Goal: Task Accomplishment & Management: Manage account settings

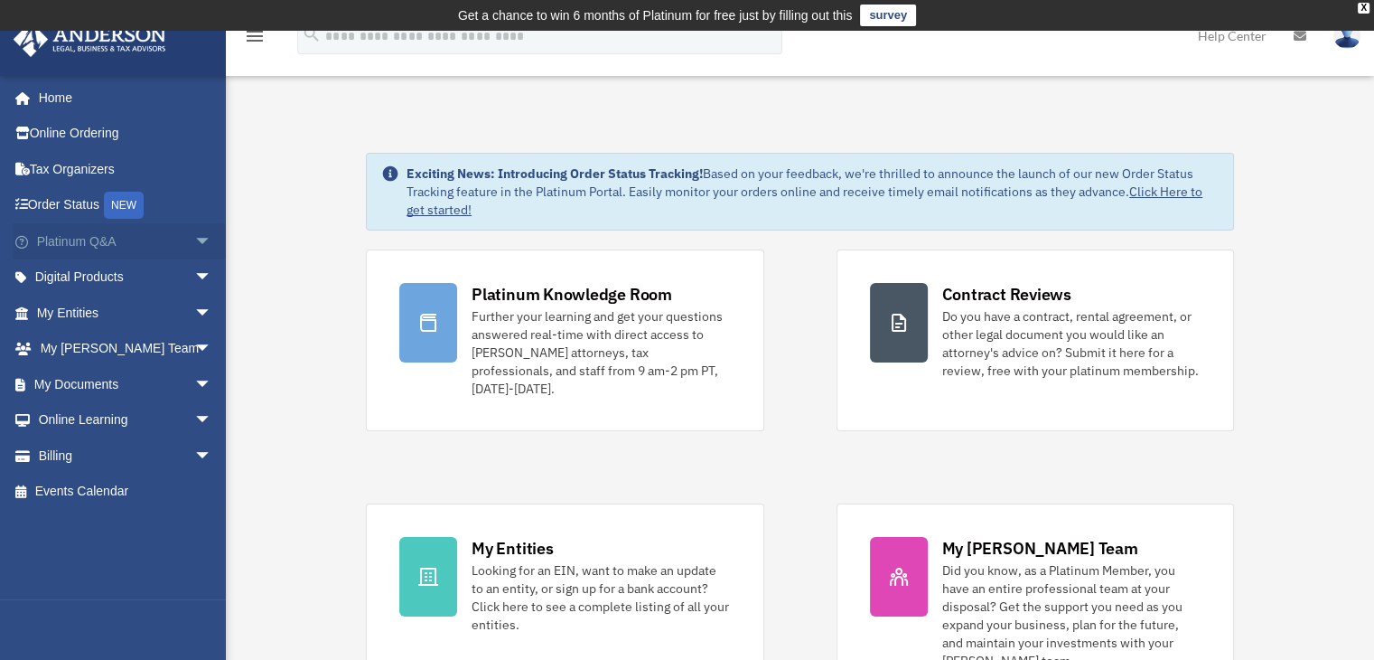
click at [88, 242] on link "Platinum Q&A arrow_drop_down" at bounding box center [126, 241] width 227 height 36
click at [194, 239] on span "arrow_drop_down" at bounding box center [212, 241] width 36 height 37
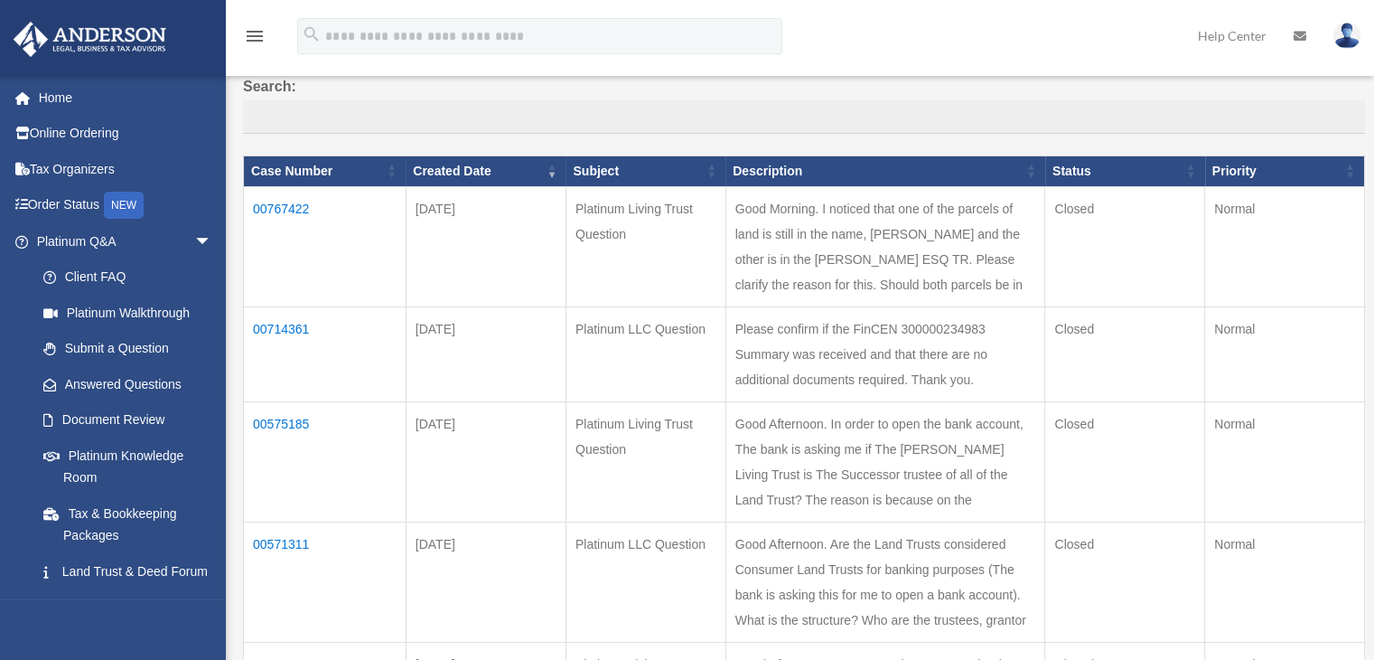
scroll to position [181, 0]
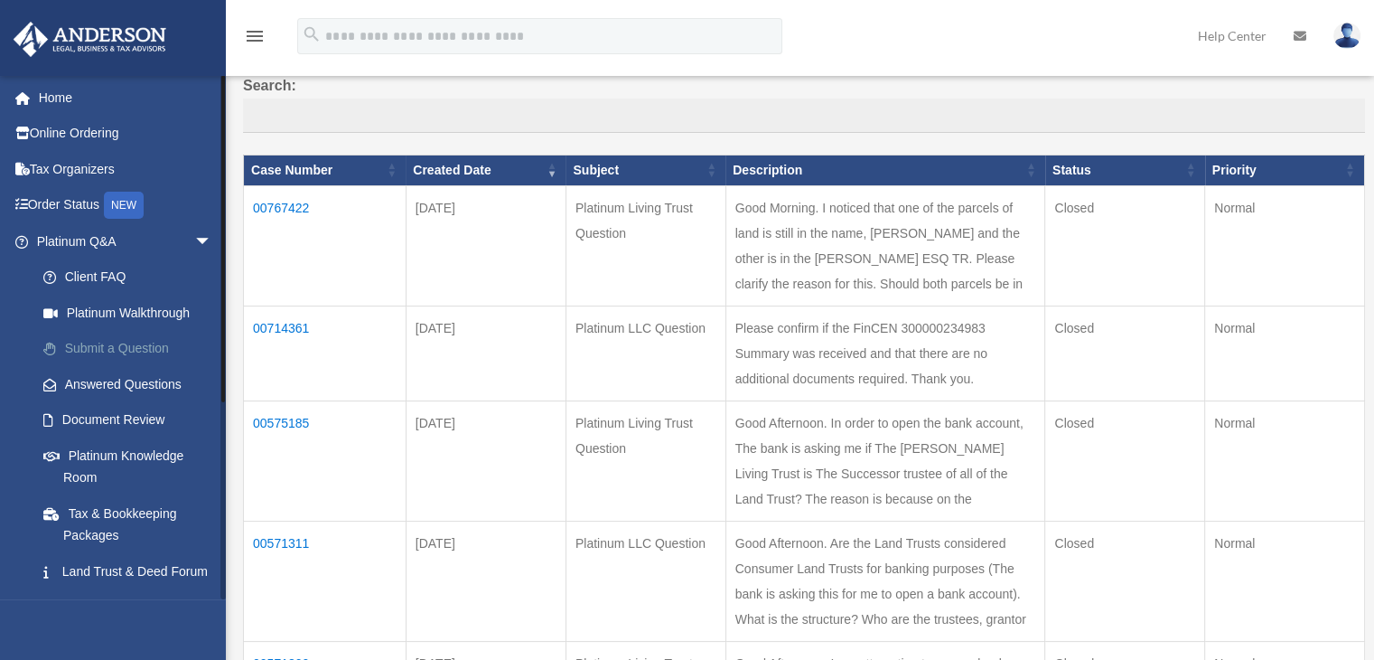
click at [110, 344] on link "Submit a Question" at bounding box center [132, 349] width 214 height 36
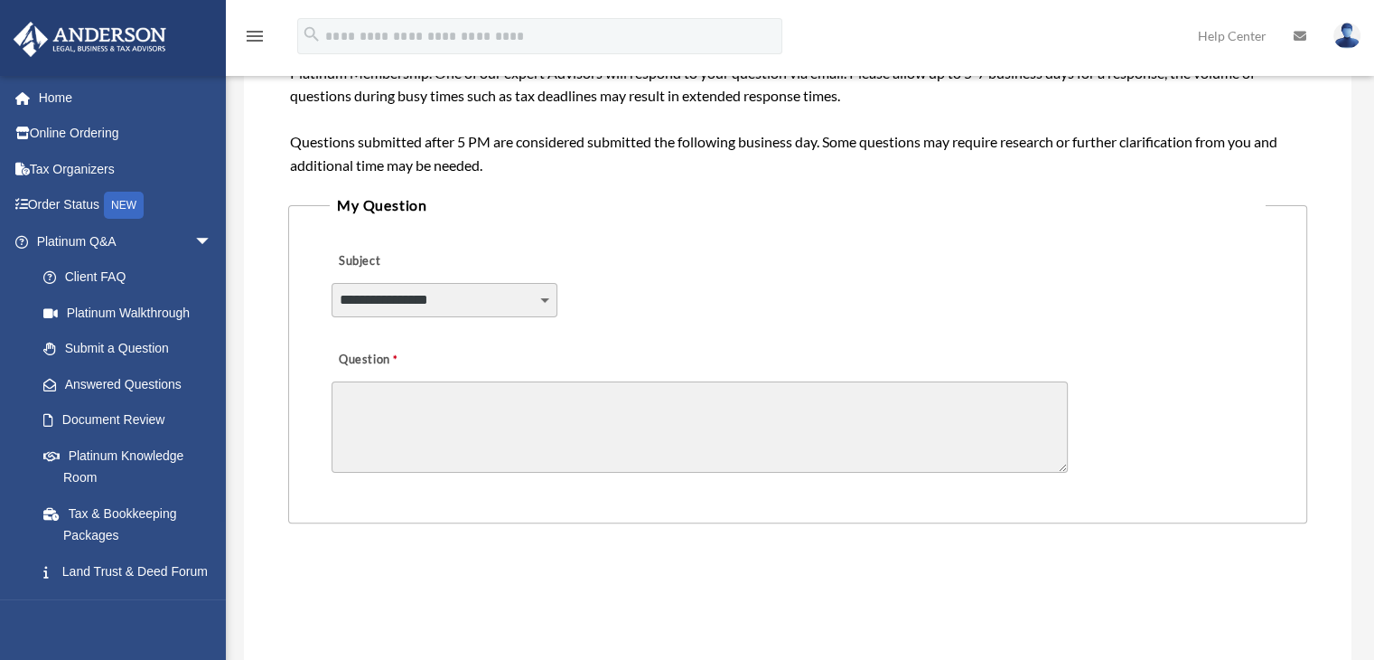
scroll to position [542, 0]
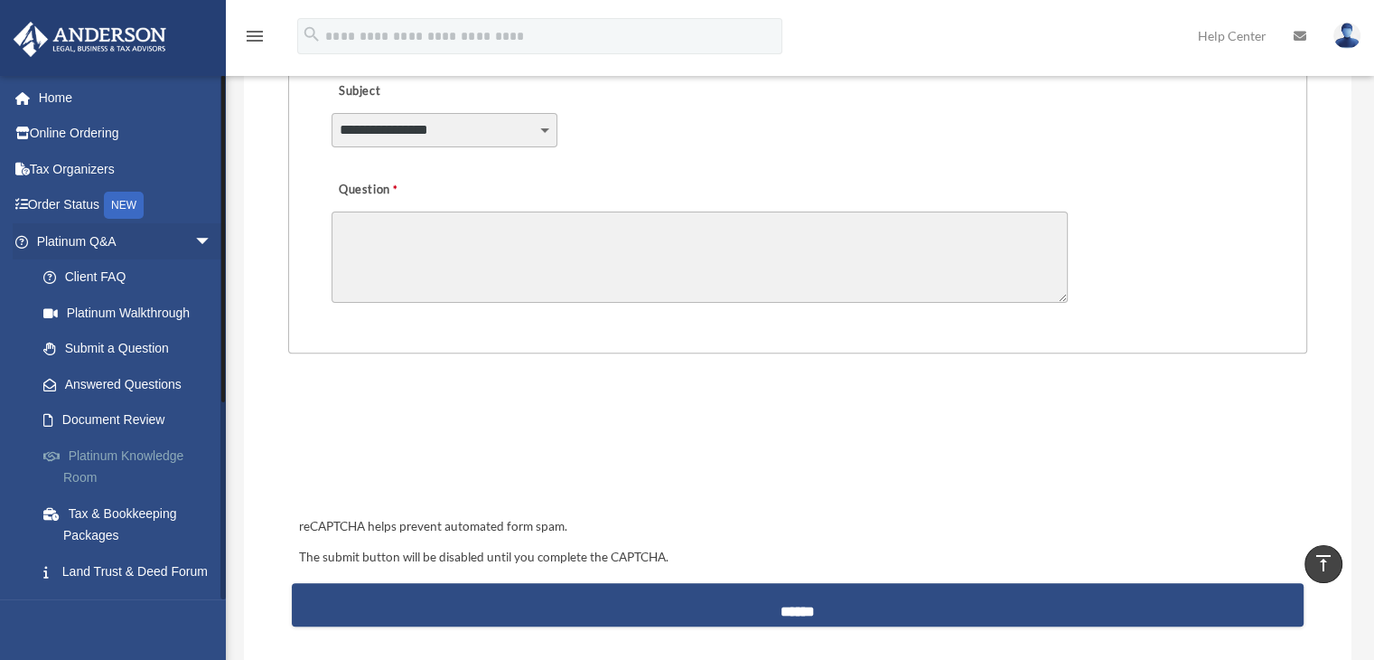
click at [91, 454] on link "Platinum Knowledge Room" at bounding box center [132, 466] width 214 height 58
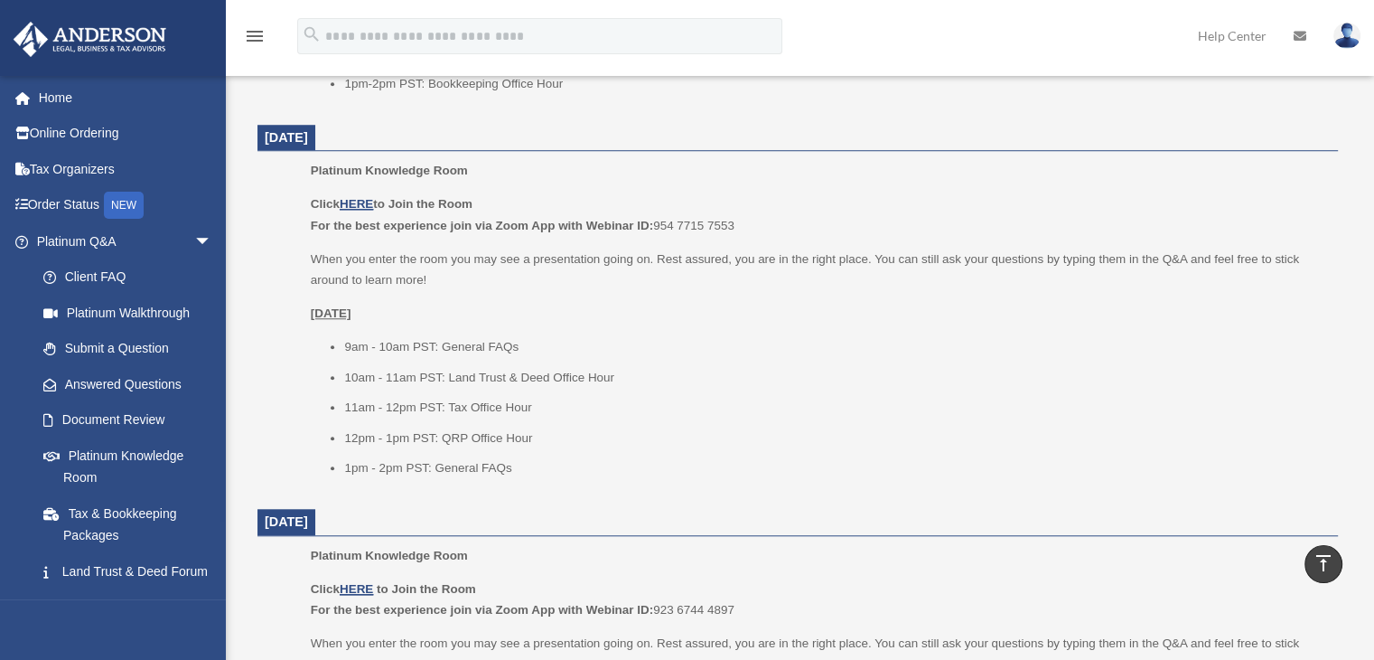
scroll to position [1536, 0]
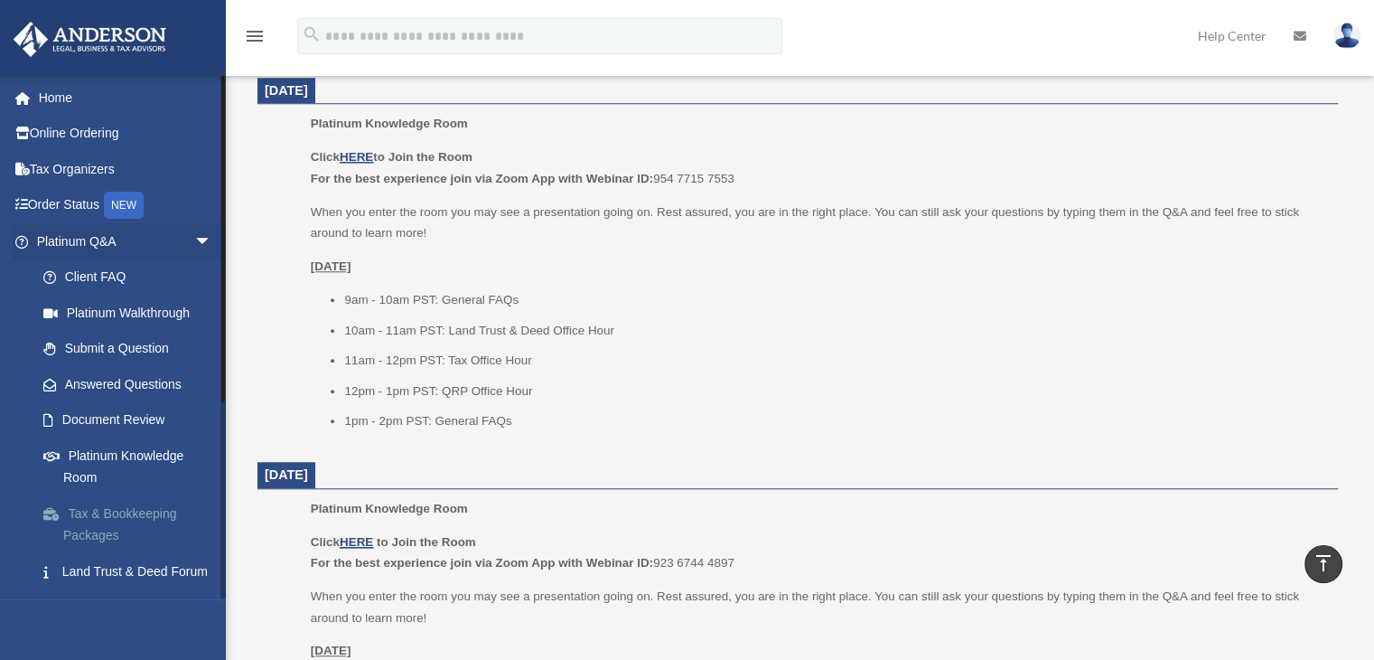
click at [90, 520] on link "Tax & Bookkeeping Packages" at bounding box center [132, 524] width 214 height 58
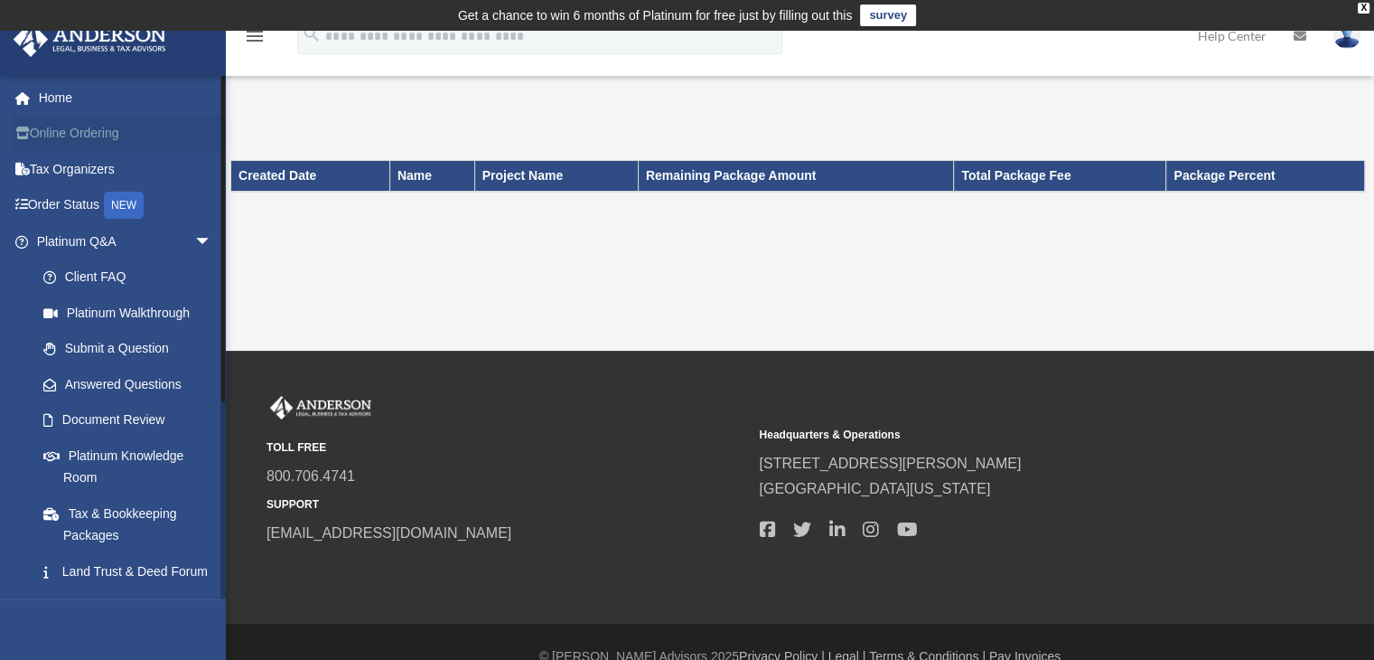
click at [52, 126] on link "Online Ordering" at bounding box center [126, 134] width 227 height 36
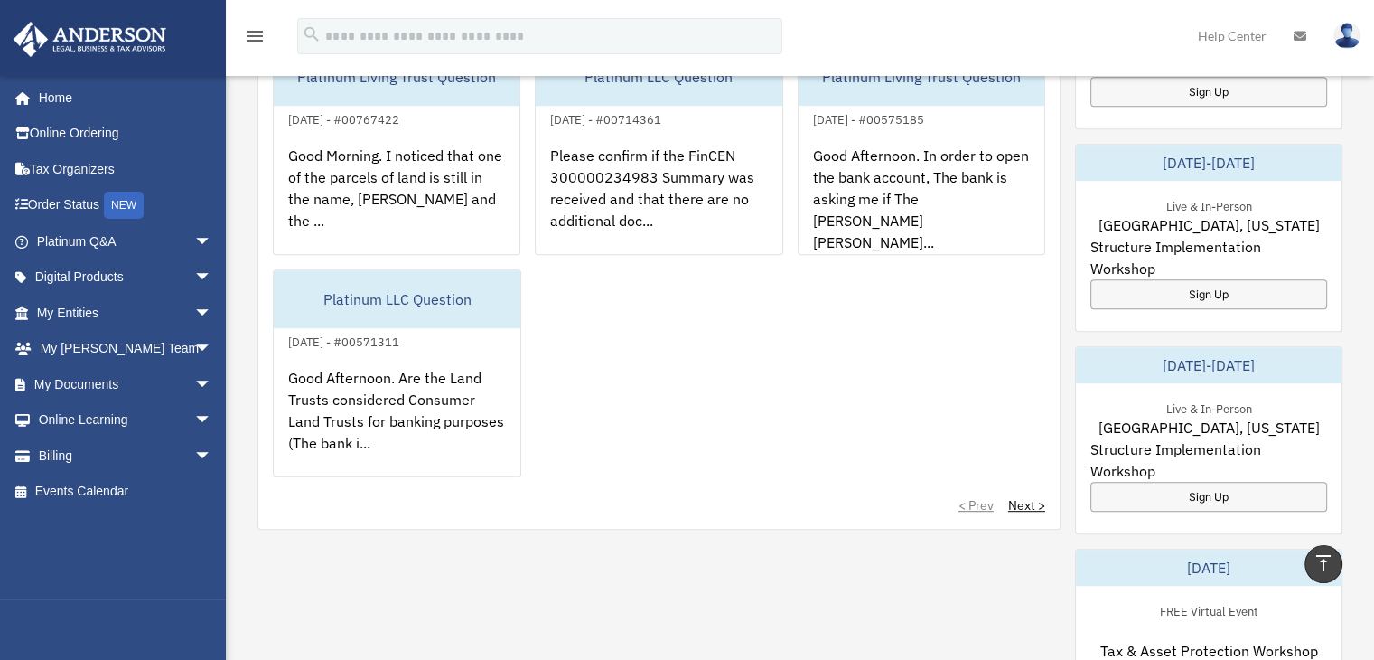
scroll to position [903, 0]
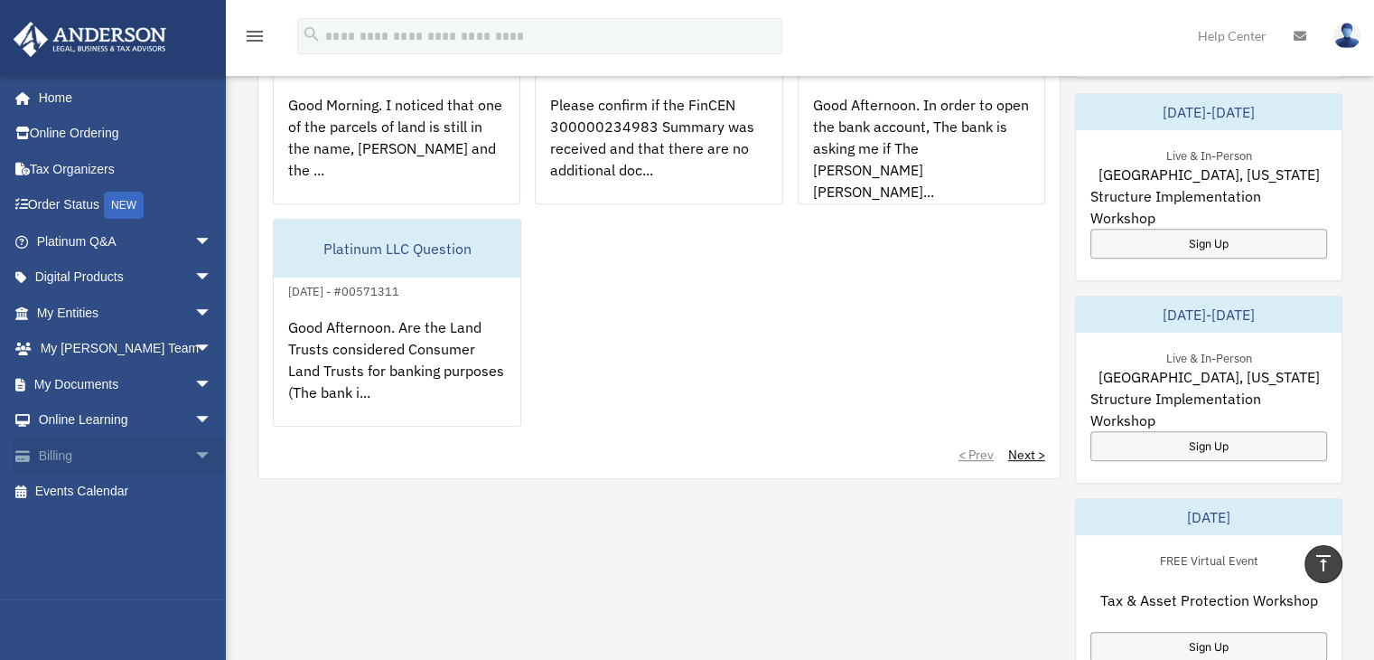
click at [91, 463] on link "Billing arrow_drop_down" at bounding box center [126, 455] width 227 height 36
click at [194, 451] on span "arrow_drop_down" at bounding box center [212, 455] width 36 height 37
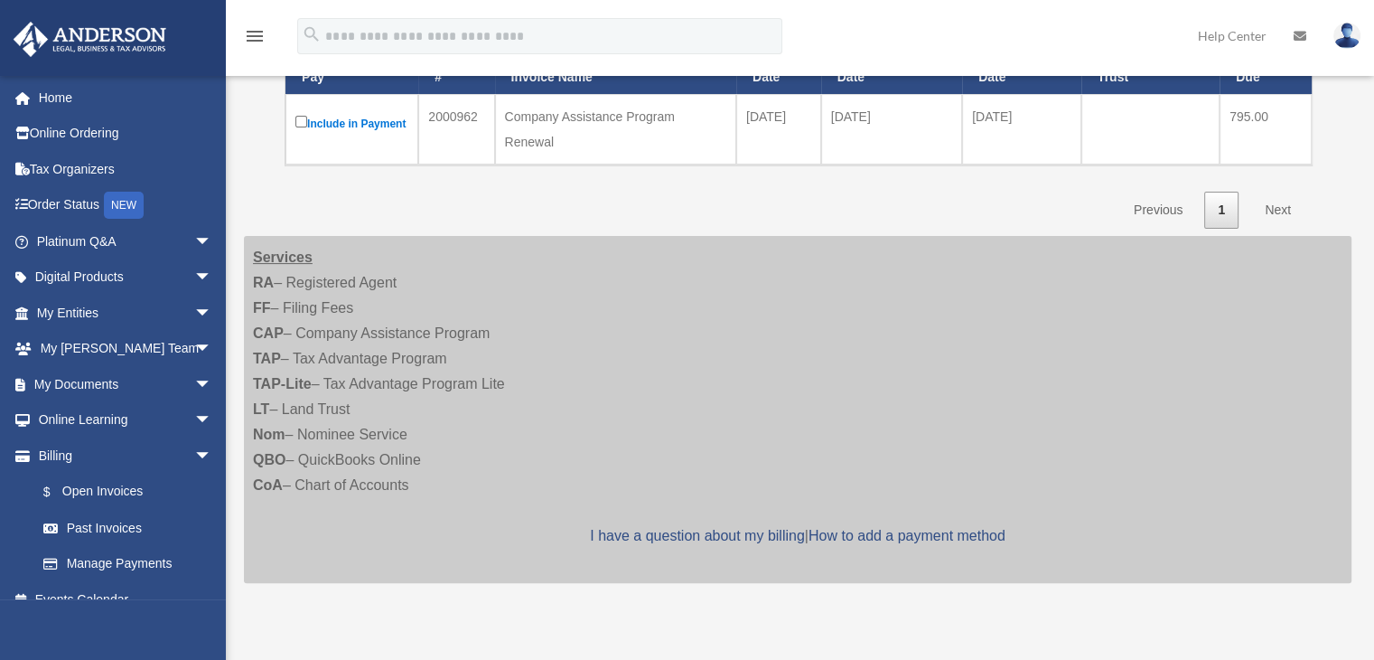
scroll to position [361, 0]
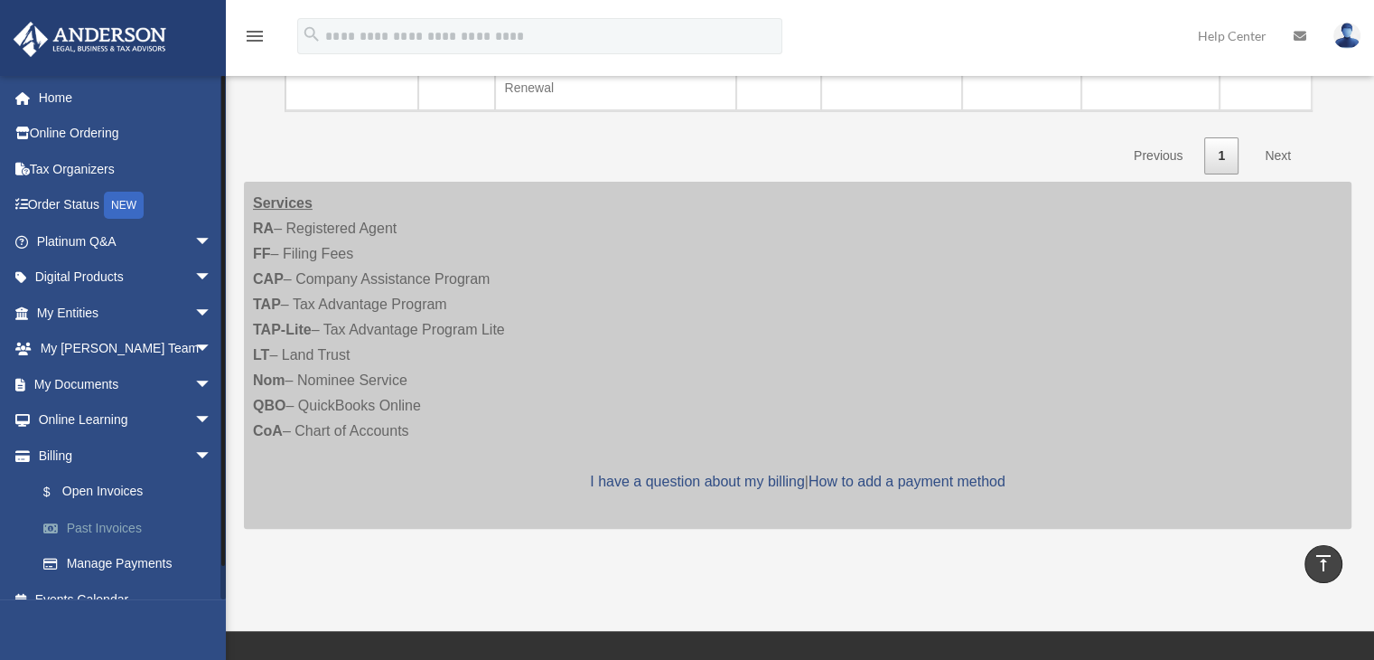
click at [98, 523] on link "Past Invoices" at bounding box center [132, 528] width 214 height 36
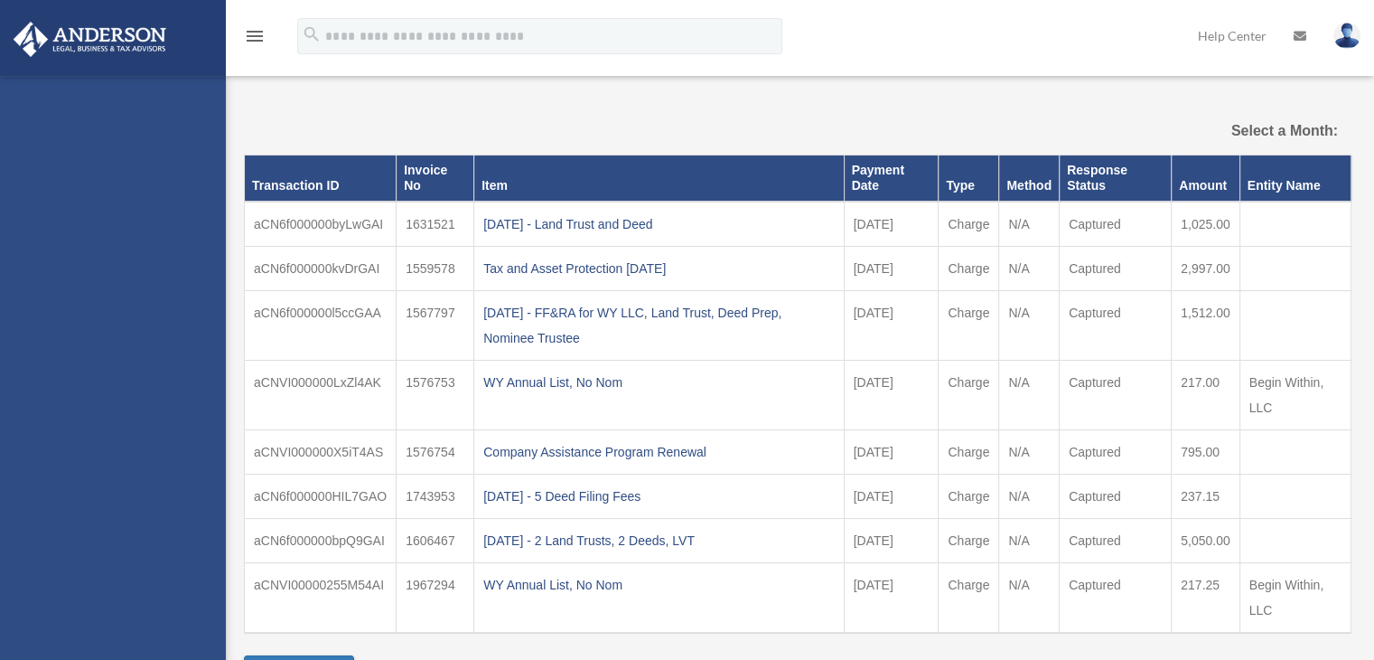
select select
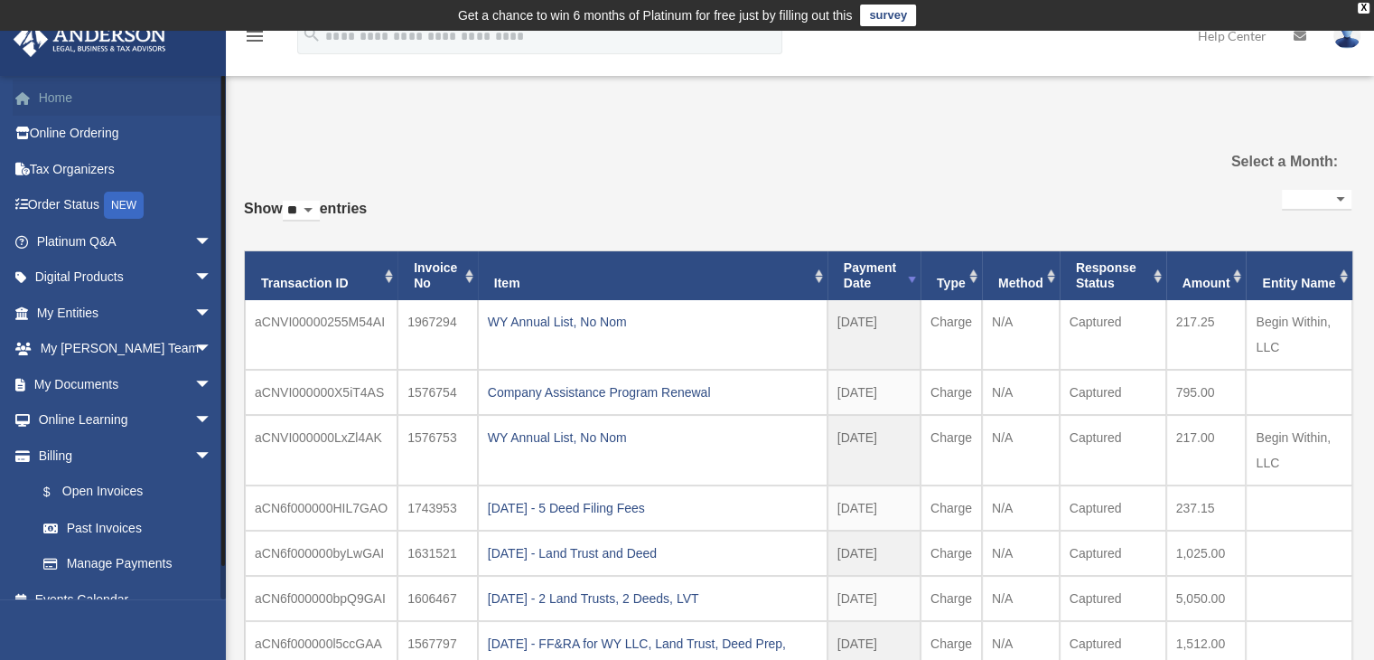
click at [58, 105] on link "Home" at bounding box center [126, 98] width 227 height 36
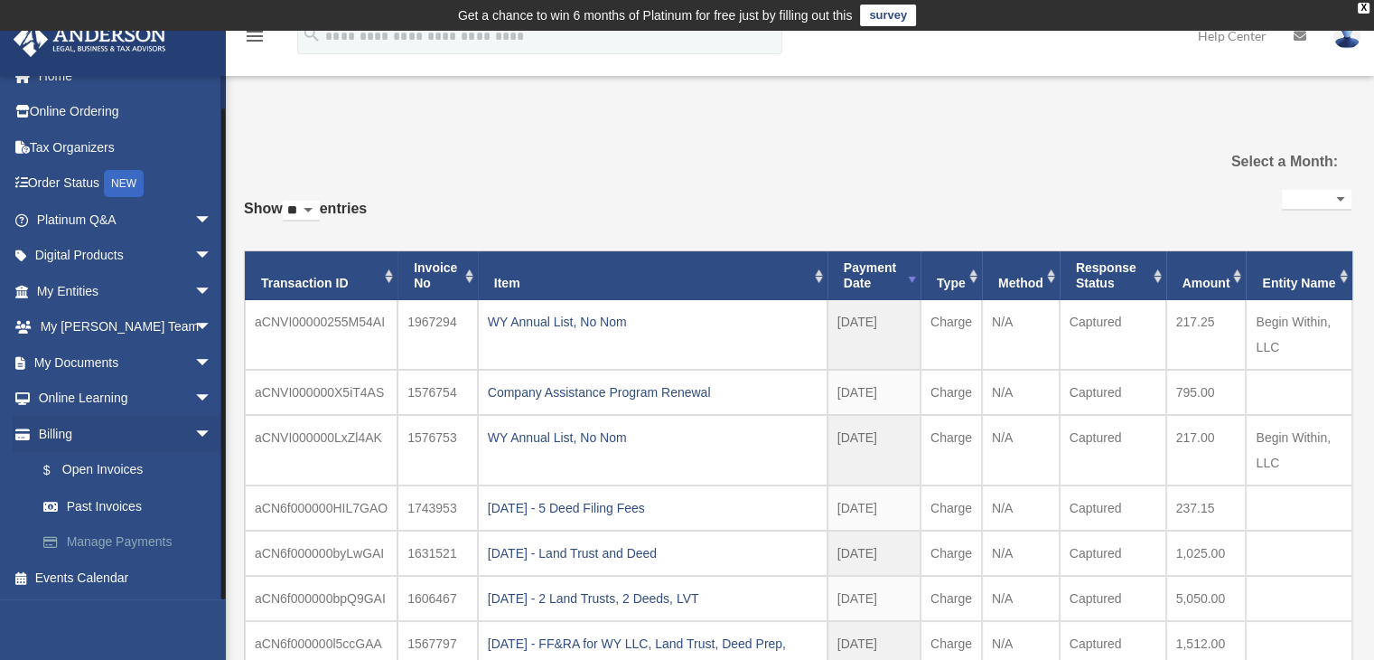
click at [122, 536] on link "Manage Payments" at bounding box center [132, 542] width 214 height 36
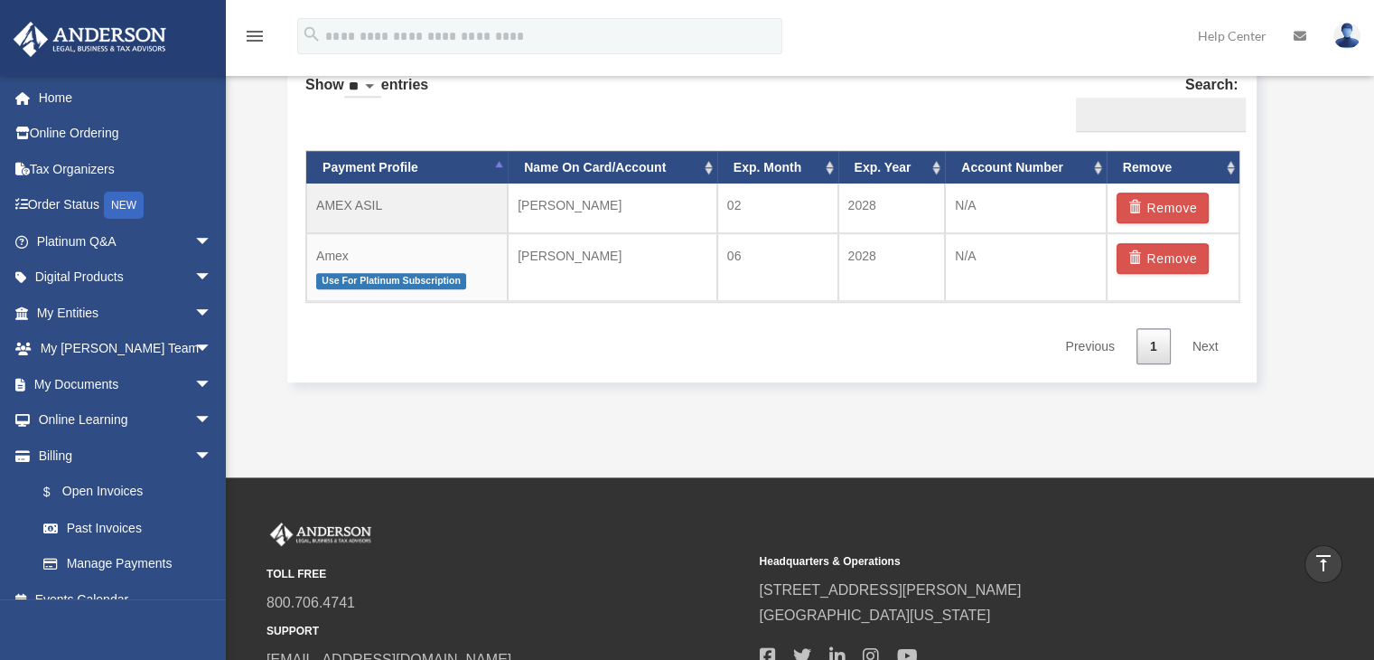
scroll to position [1084, 0]
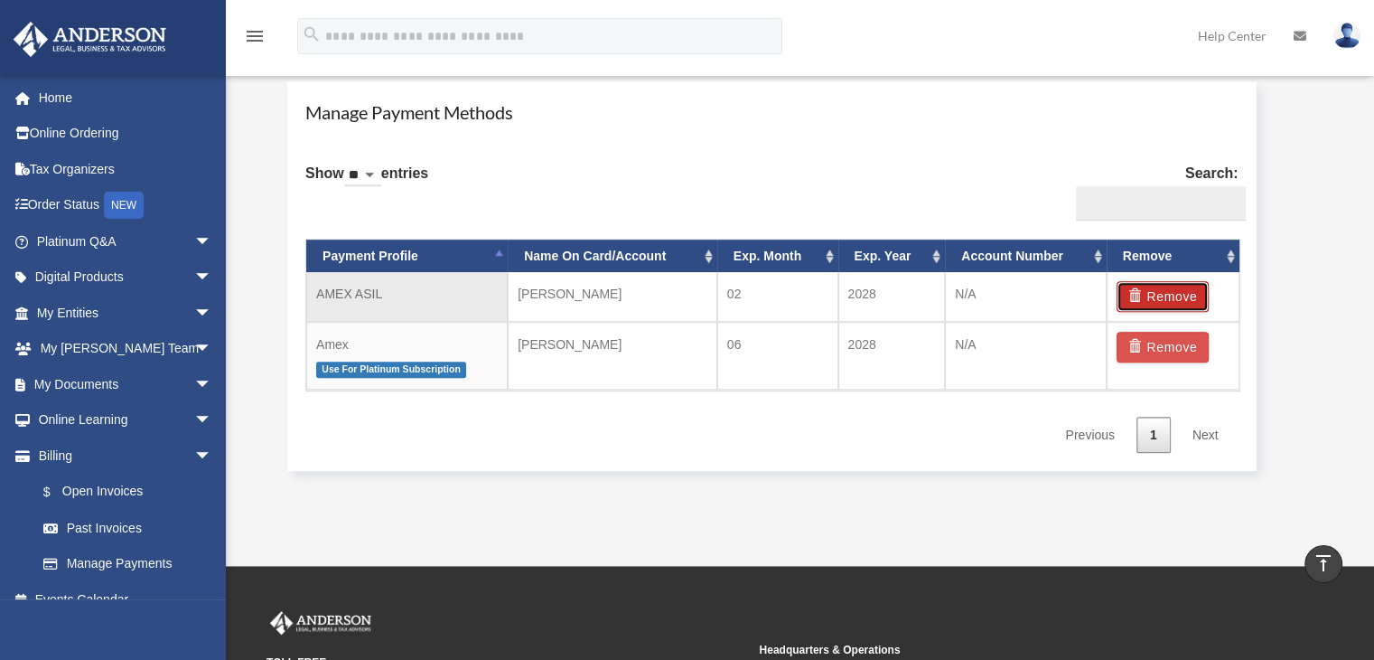
click at [1148, 300] on button "Remove" at bounding box center [1163, 296] width 93 height 31
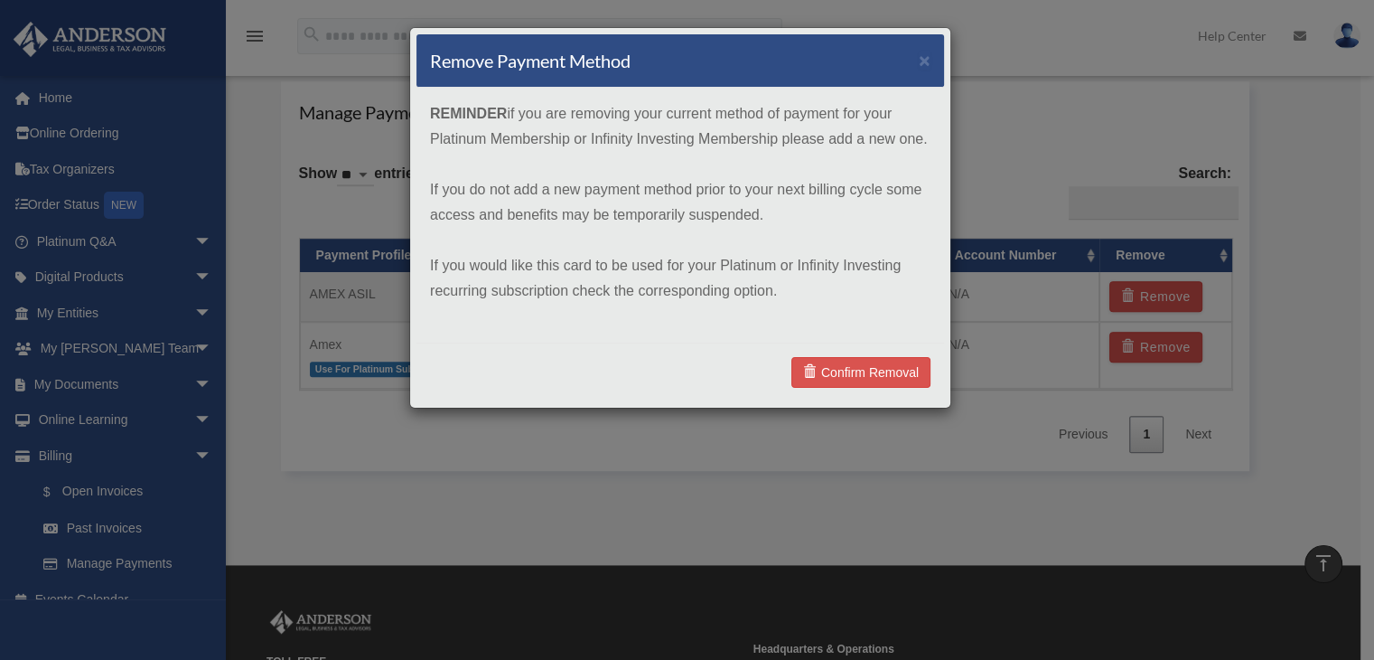
click at [918, 54] on div "Remove Payment Method ×" at bounding box center [680, 60] width 528 height 53
click at [926, 56] on button "×" at bounding box center [925, 60] width 12 height 19
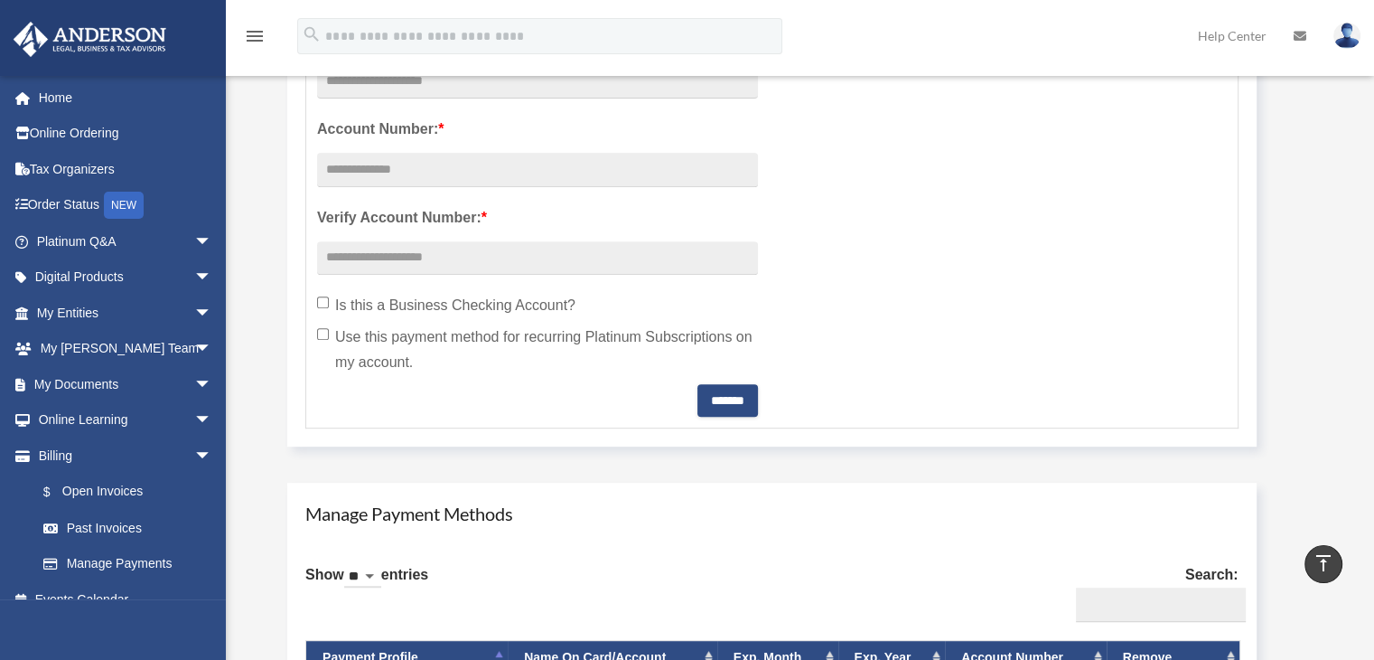
scroll to position [542, 0]
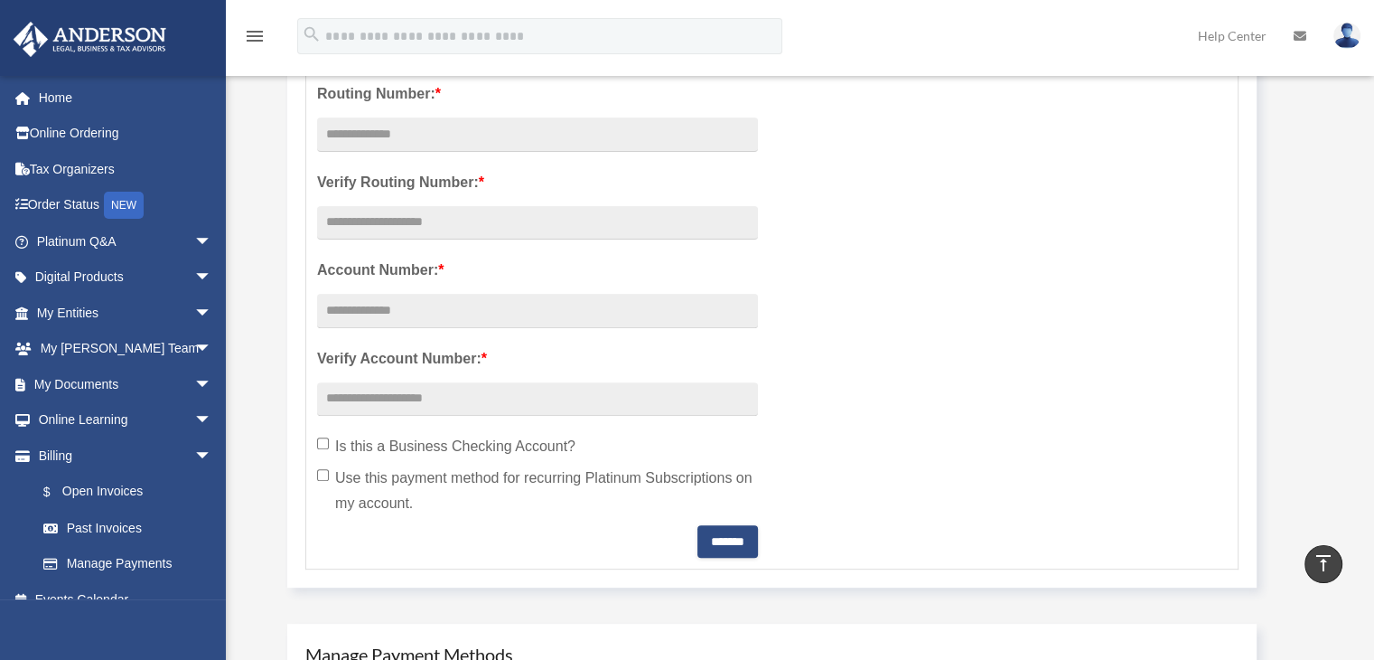
click at [1214, 33] on link "Help Center" at bounding box center [1232, 35] width 96 height 71
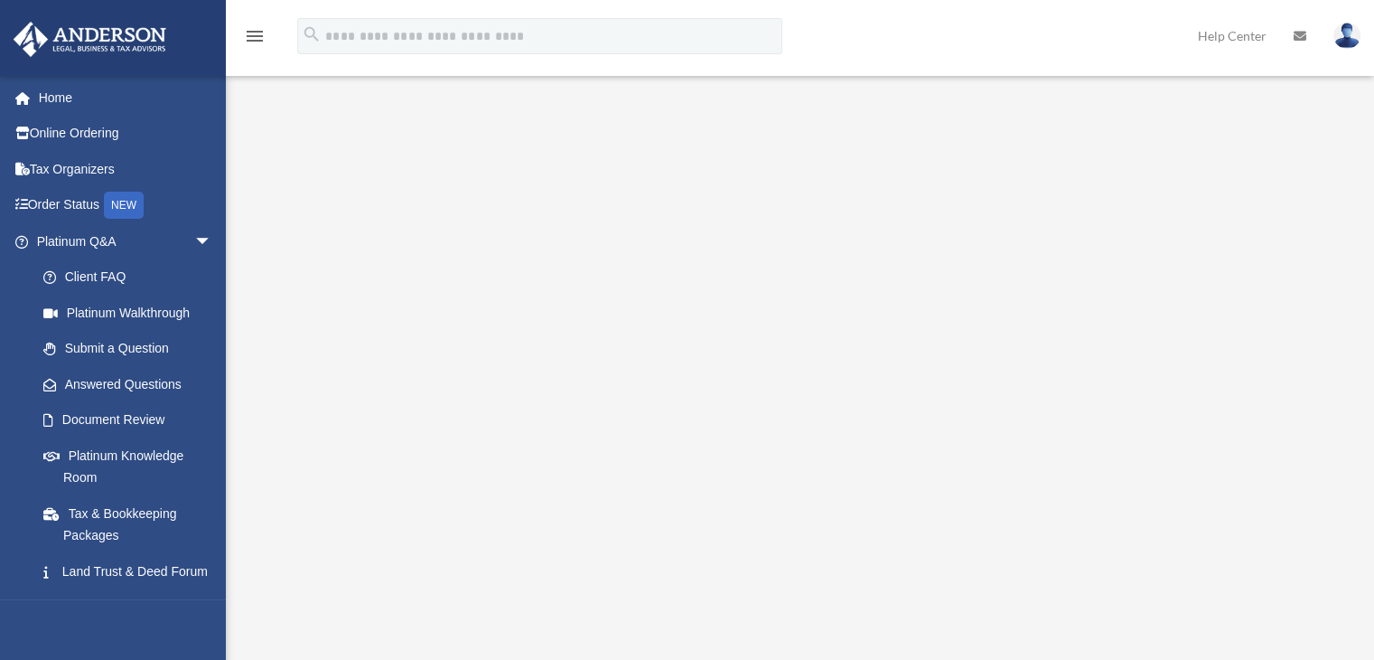
scroll to position [271, 0]
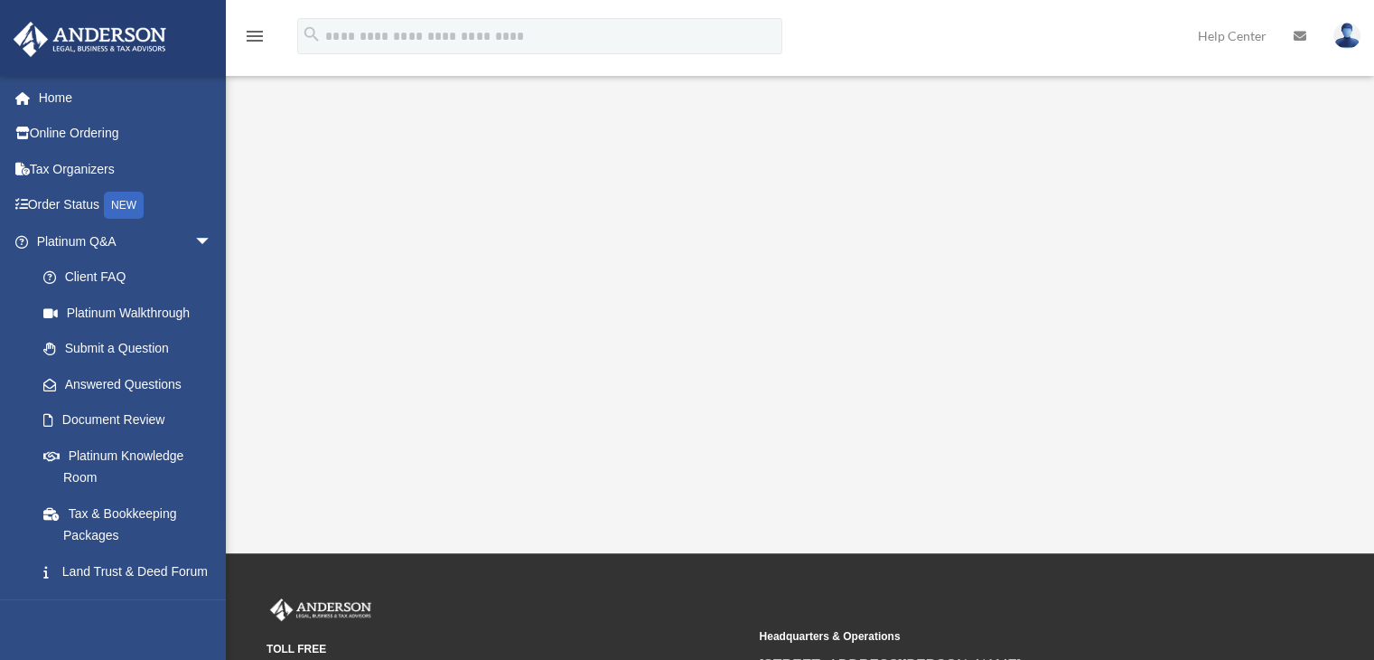
click at [1294, 37] on icon at bounding box center [1300, 36] width 13 height 13
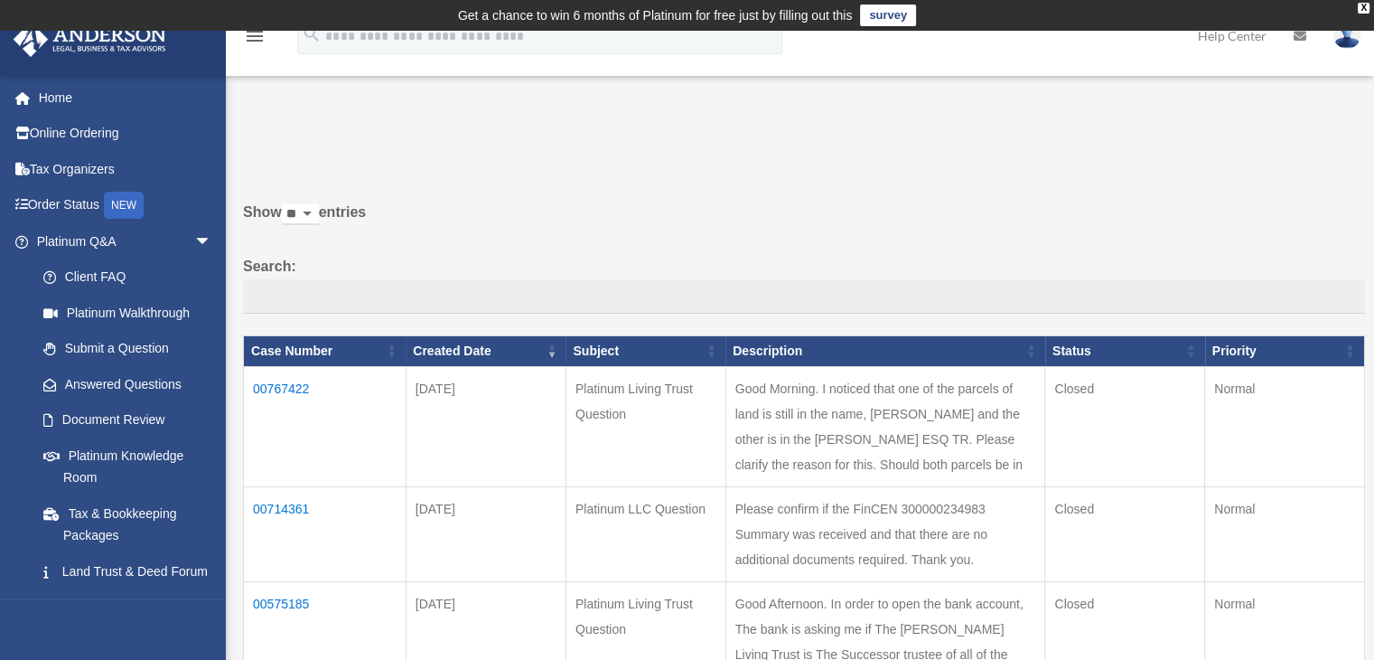
click at [1350, 36] on img at bounding box center [1346, 36] width 27 height 26
